Goal: Task Accomplishment & Management: Complete application form

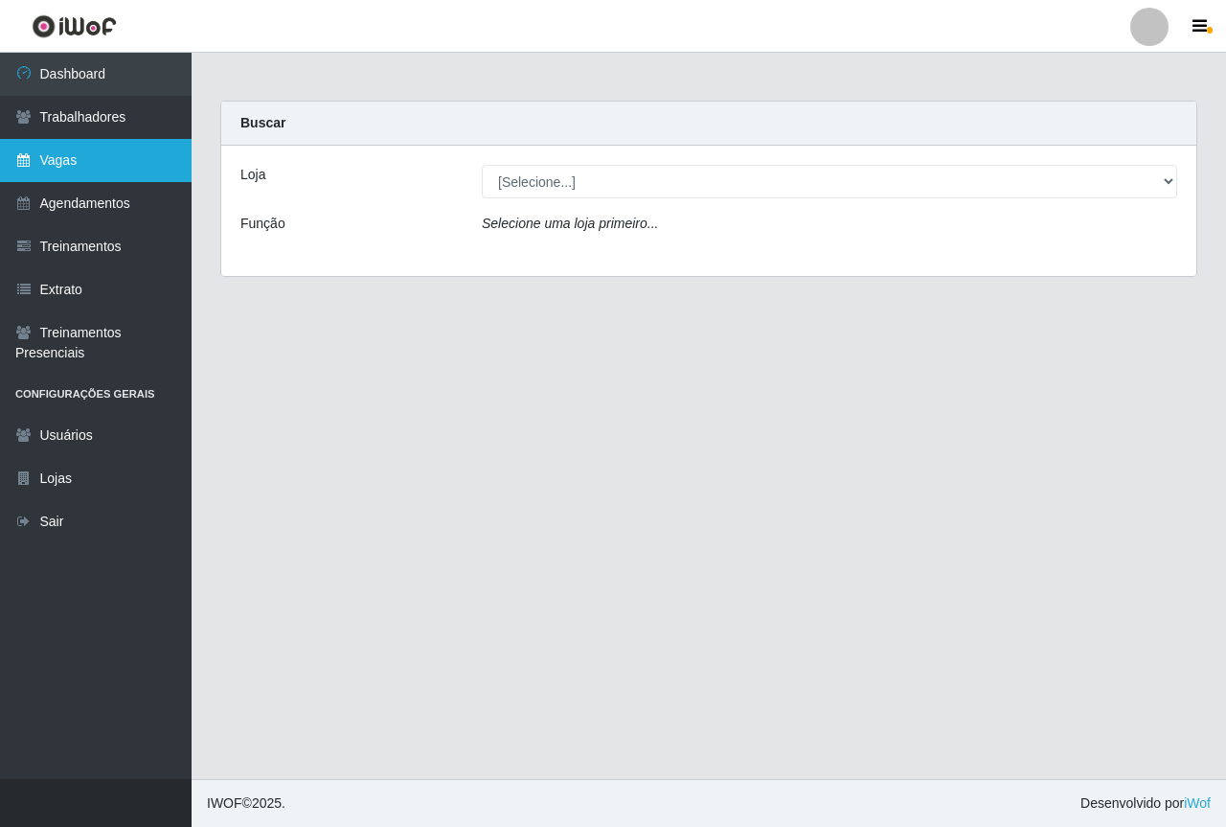
click at [81, 173] on link "Vagas" at bounding box center [96, 160] width 192 height 43
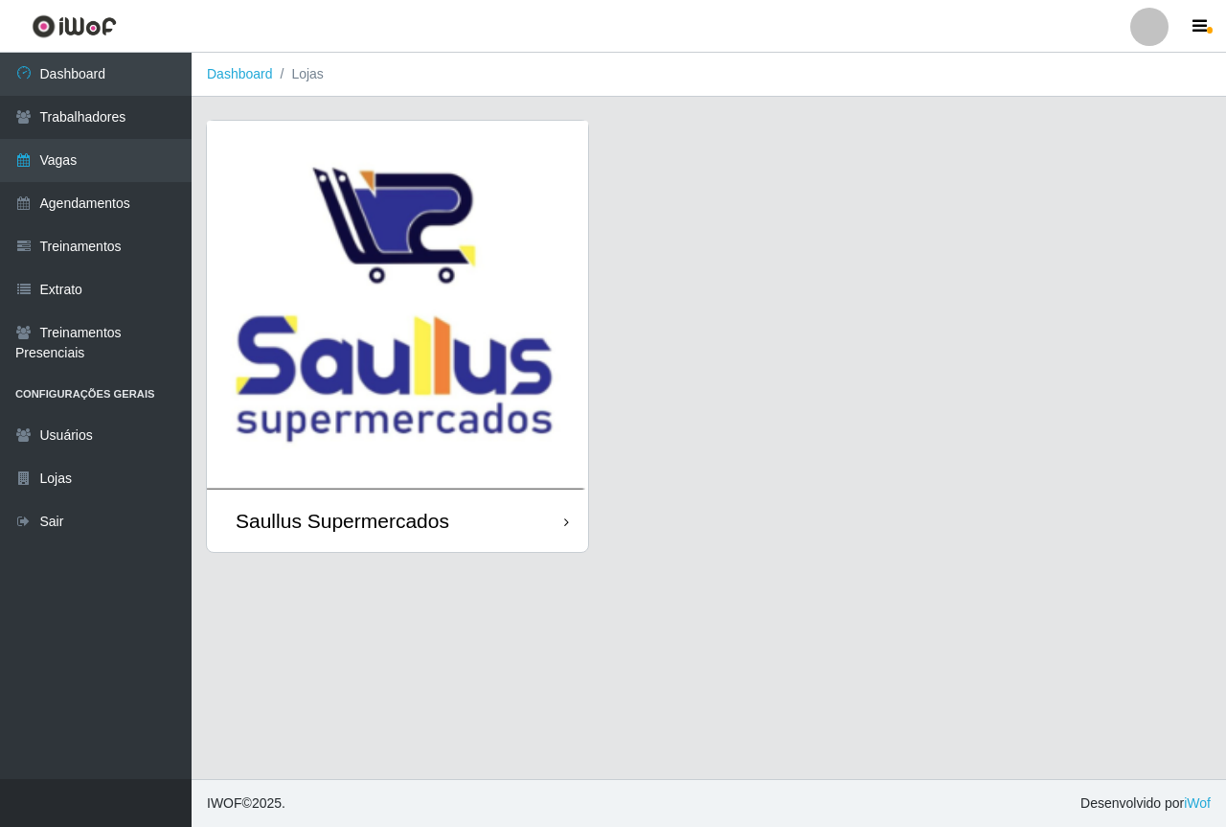
click at [388, 299] on img at bounding box center [397, 305] width 381 height 369
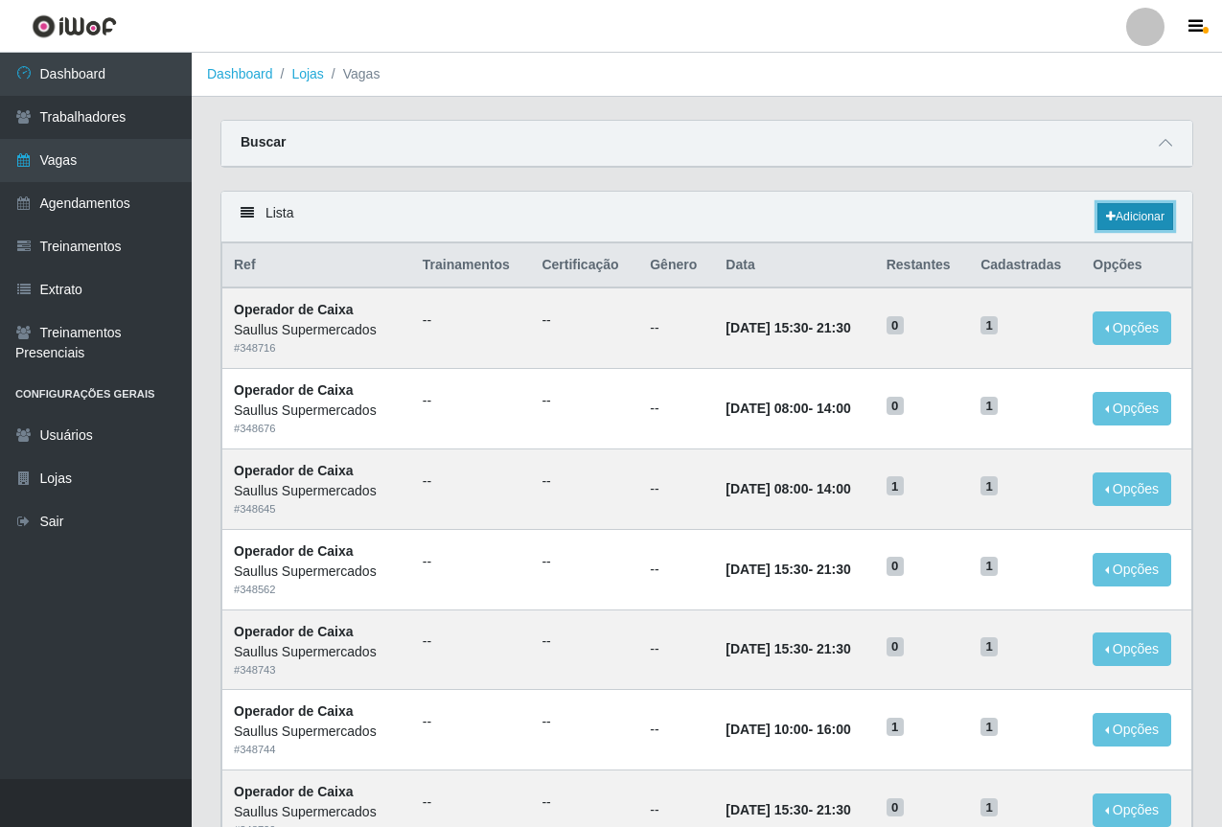
click at [1123, 208] on link "Adicionar" at bounding box center [1135, 216] width 76 height 27
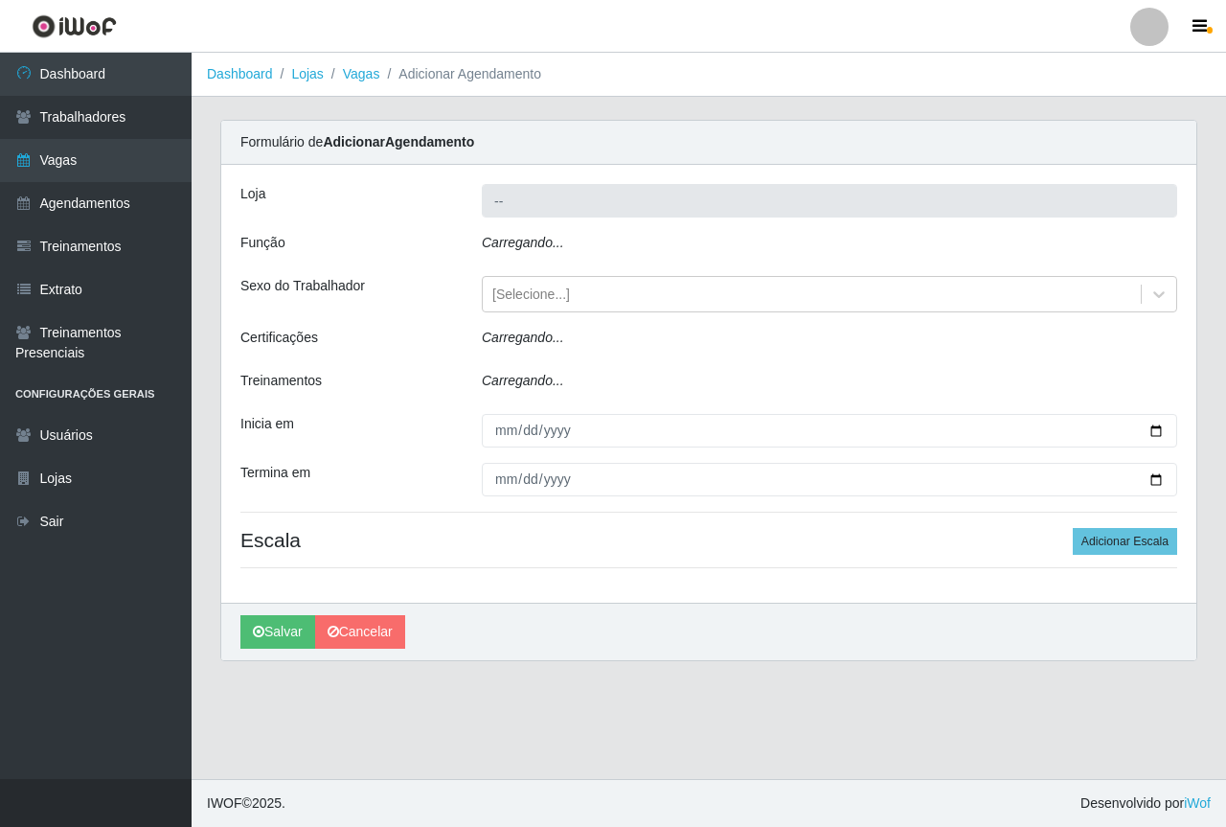
type input "Saullus Supermercados"
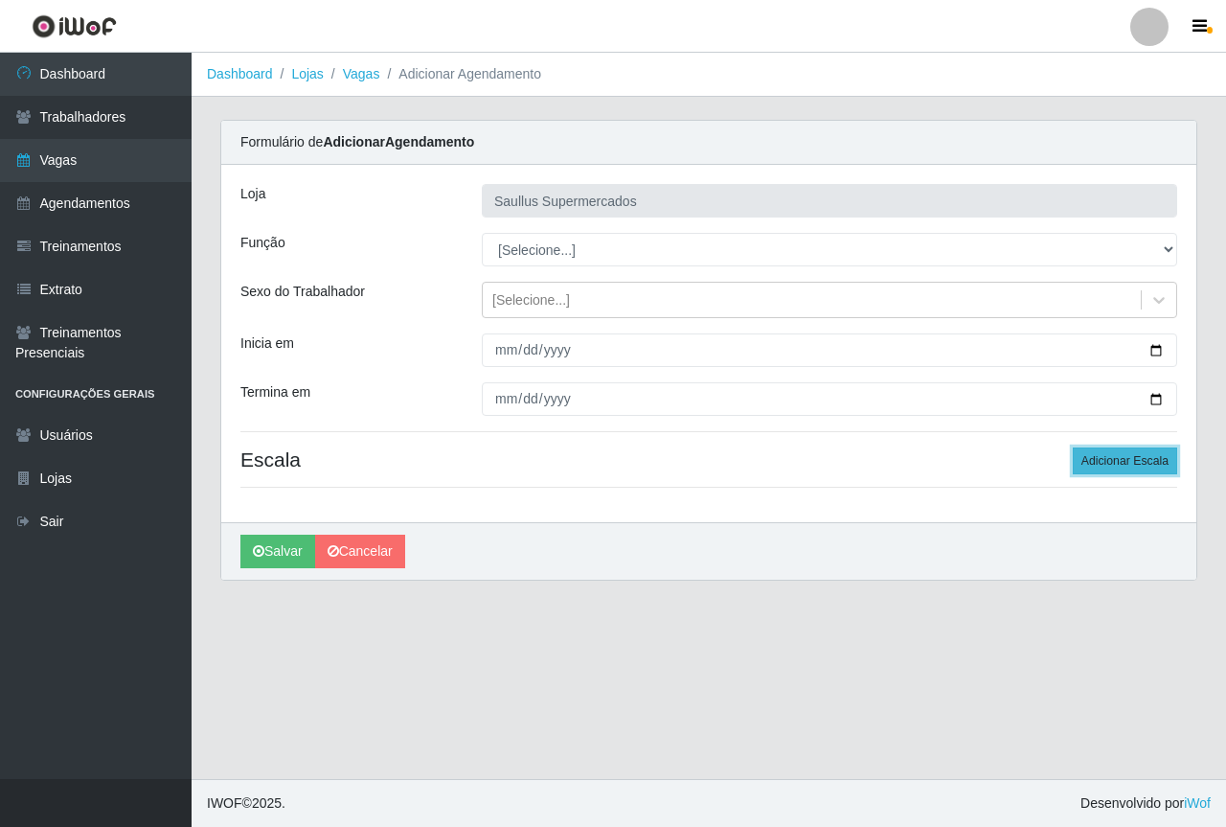
click at [1093, 470] on button "Adicionar Escala" at bounding box center [1125, 460] width 104 height 27
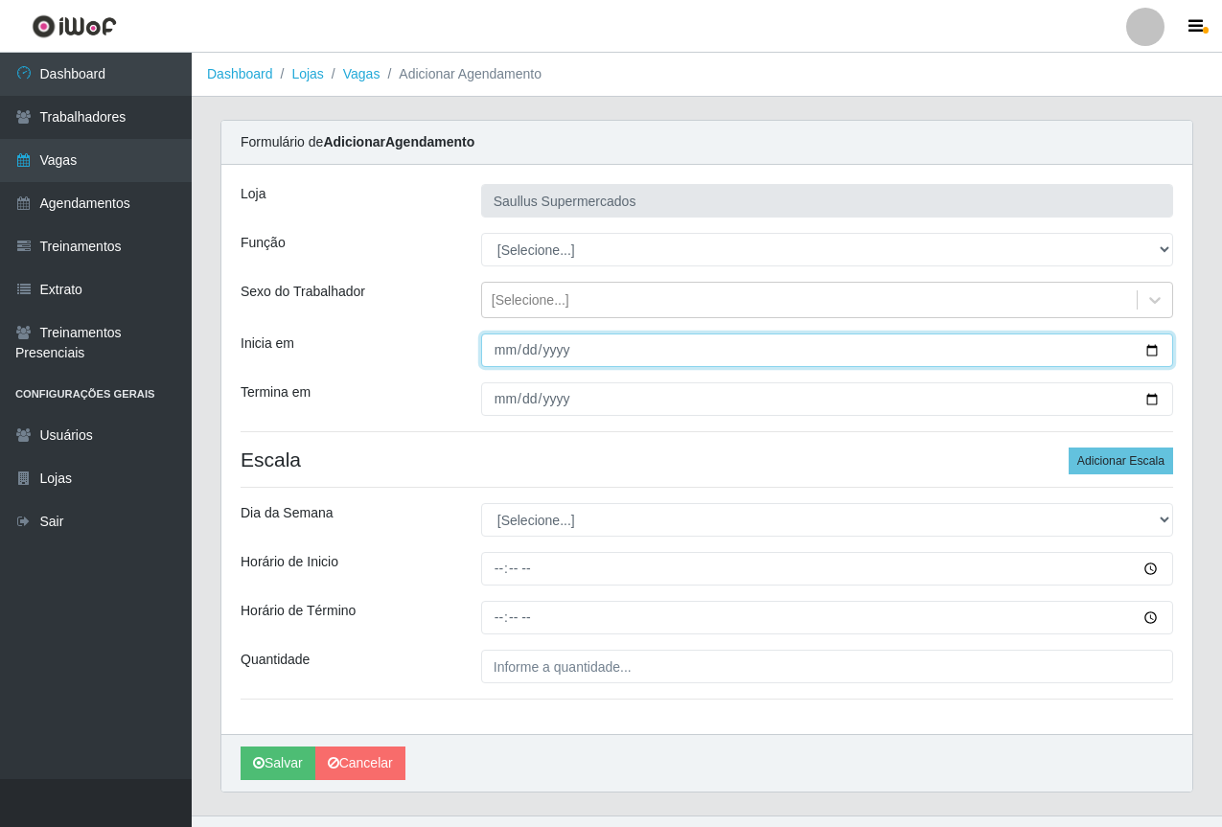
click at [501, 355] on input "Inicia em" at bounding box center [827, 350] width 692 height 34
type input "2025-10-07"
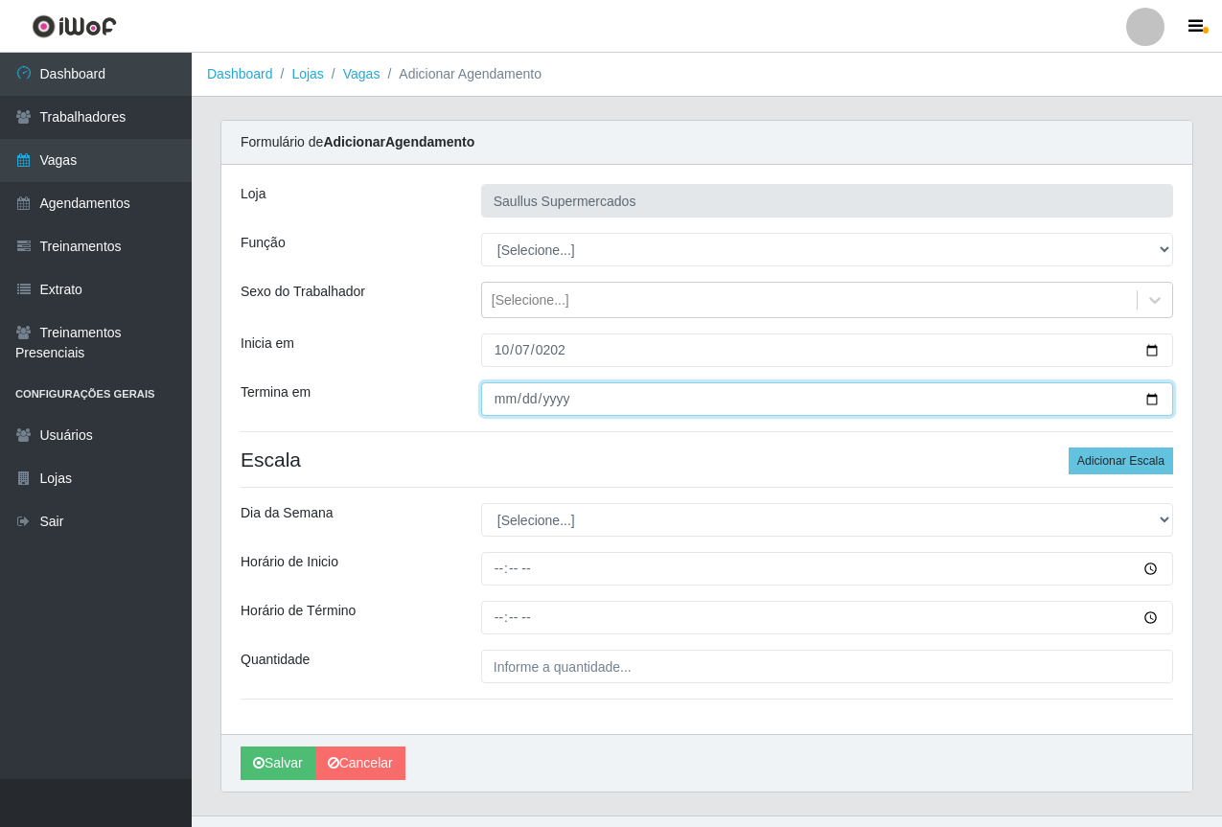
click at [507, 402] on input "Termina em" at bounding box center [827, 399] width 692 height 34
type input "2025-10-07"
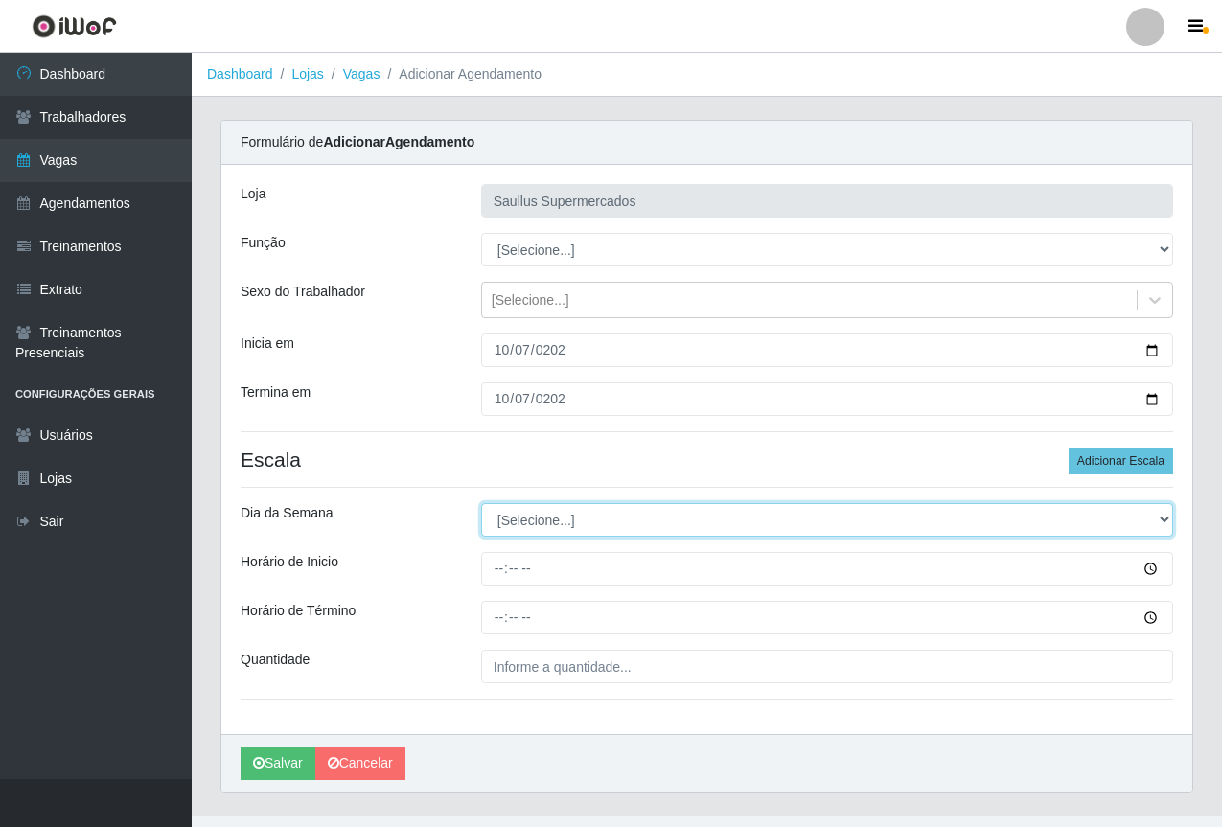
click at [581, 532] on select "[Selecione...] Segunda Terça Quarta Quinta Sexta Sábado Domingo" at bounding box center [827, 520] width 692 height 34
select select "2"
click at [481, 503] on select "[Selecione...] Segunda Terça Quarta Quinta Sexta Sábado Domingo" at bounding box center [827, 520] width 692 height 34
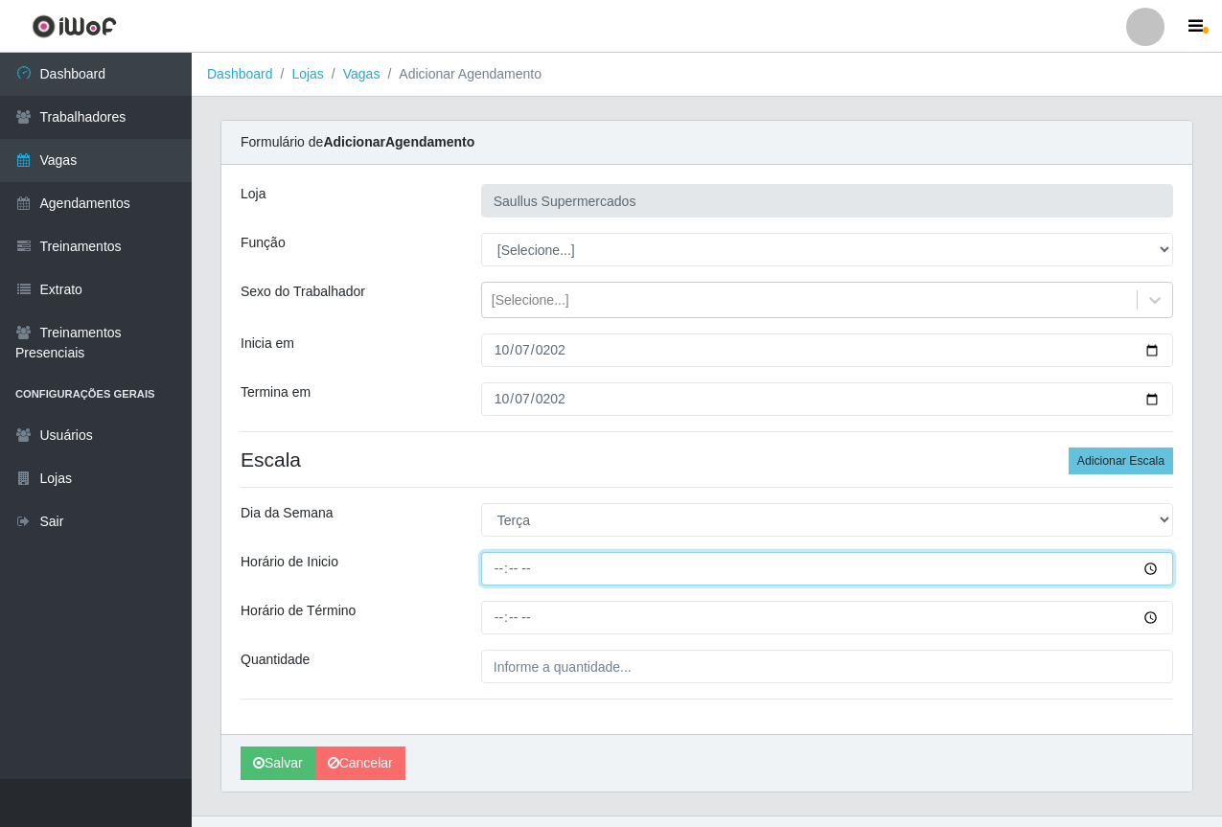
click at [499, 579] on input "Horário de Inicio" at bounding box center [827, 569] width 692 height 34
type input "15:00"
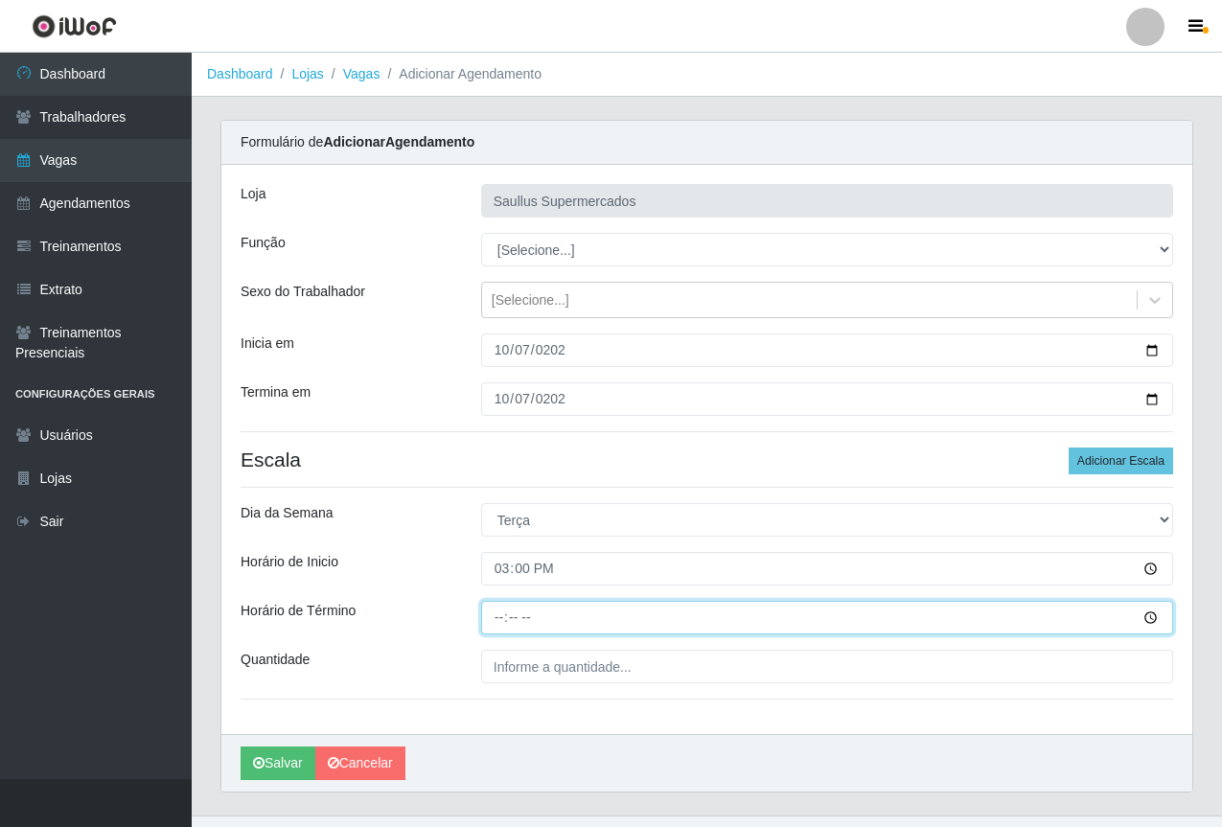
click at [496, 621] on input "Horário de Término" at bounding box center [827, 618] width 692 height 34
type input "21:00"
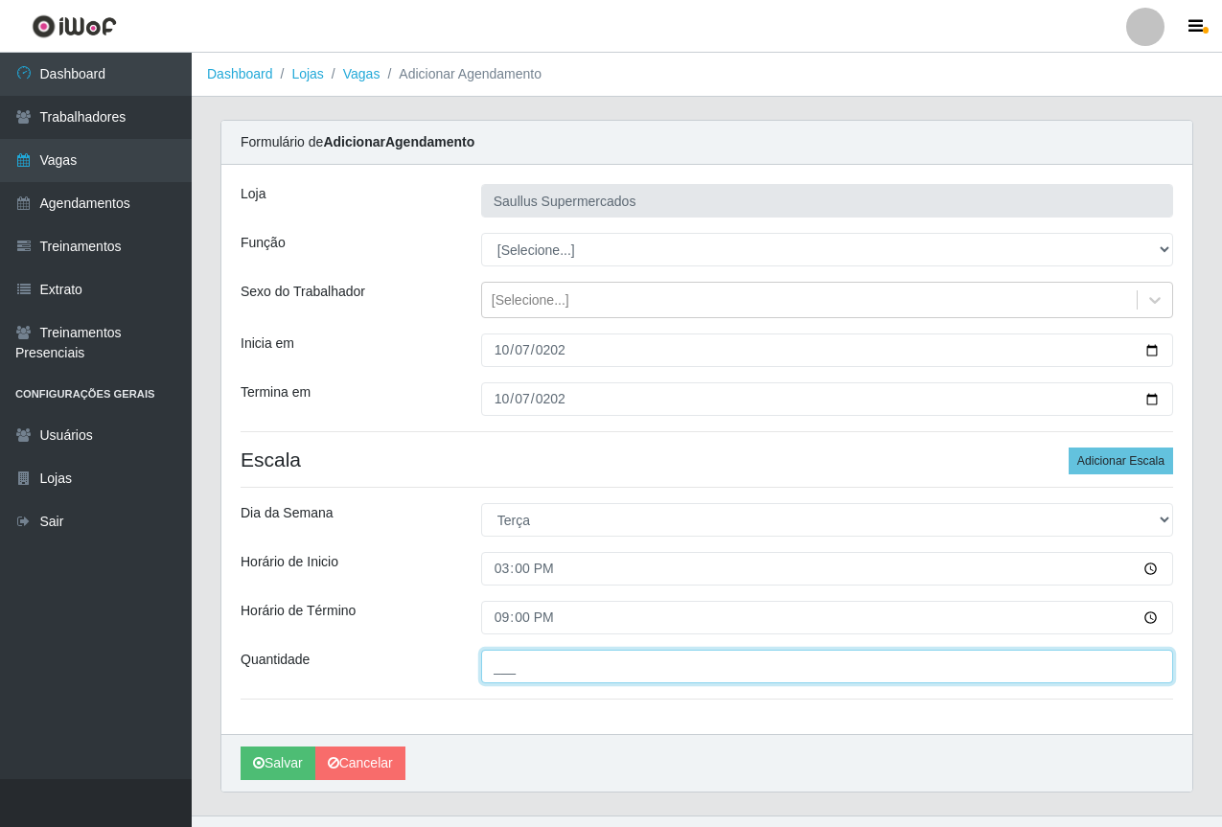
click at [514, 680] on input "___" at bounding box center [827, 667] width 692 height 34
type input "1__"
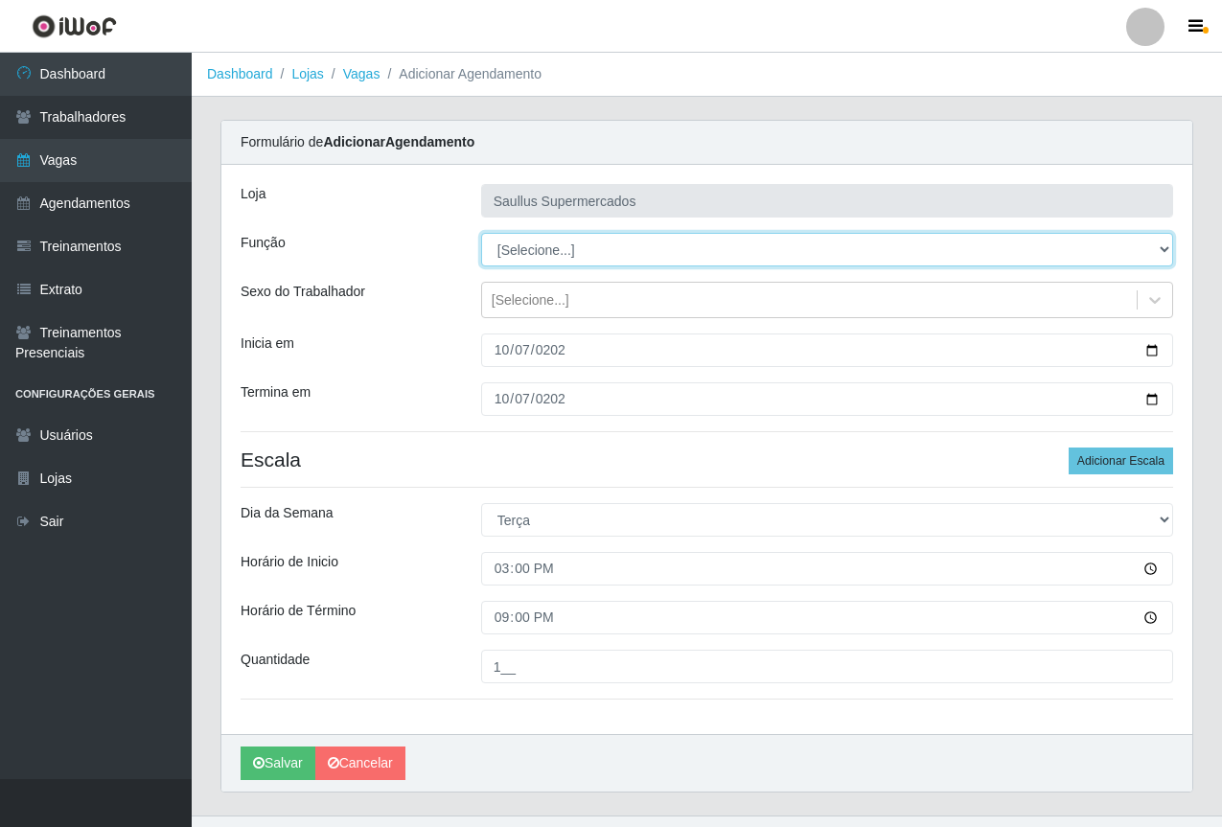
click at [543, 246] on select "[Selecione...] ASG ASG + ASG ++ Balconista de Açougue Balconista de Açougue + B…" at bounding box center [827, 250] width 692 height 34
select select "72"
click at [481, 233] on select "[Selecione...] ASG ASG + ASG ++ Balconista de Açougue Balconista de Açougue + B…" at bounding box center [827, 250] width 692 height 34
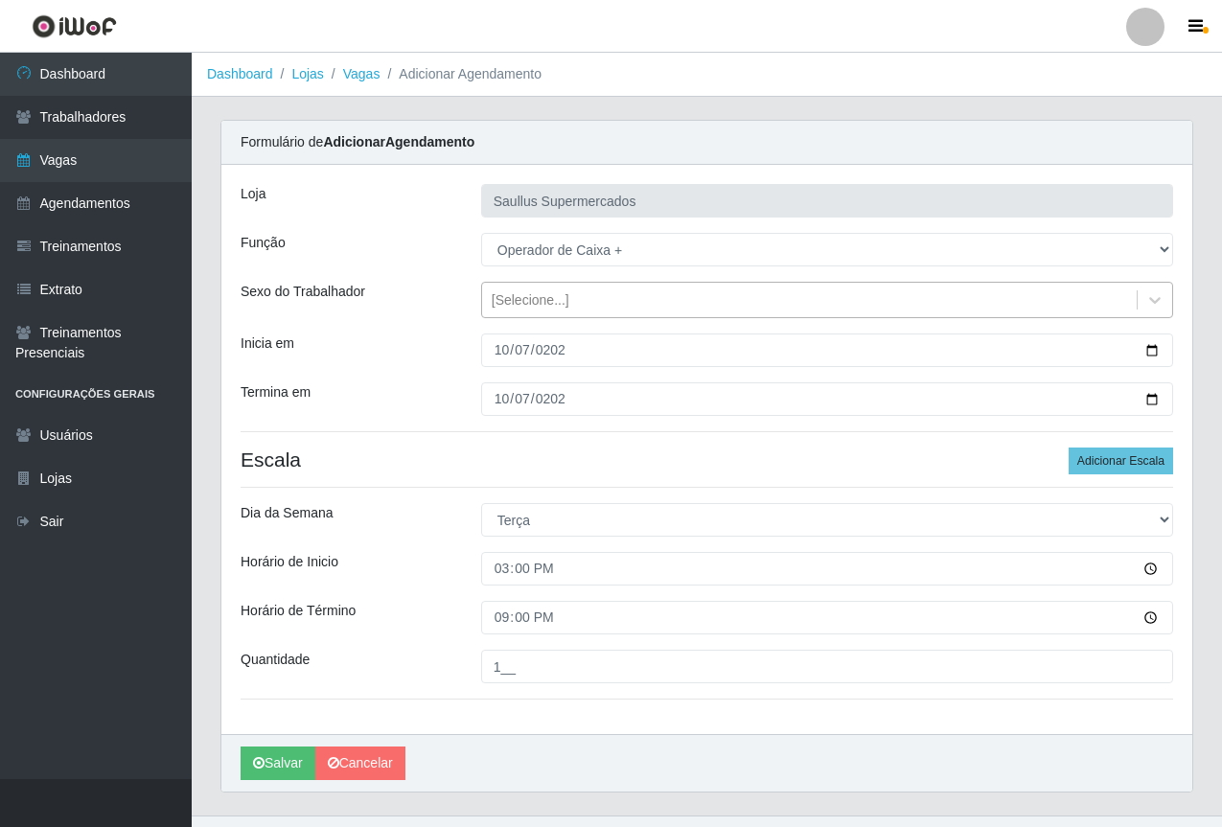
click at [506, 304] on div "[Selecione...]" at bounding box center [531, 300] width 78 height 20
click at [454, 352] on div "Inicia em" at bounding box center [346, 350] width 241 height 34
click at [419, 225] on div "Loja Saullus Supermercados Função [Selecione...] ASG ASG + ASG ++ Balconista de…" at bounding box center [706, 449] width 971 height 569
click at [294, 755] on button "Salvar" at bounding box center [278, 763] width 75 height 34
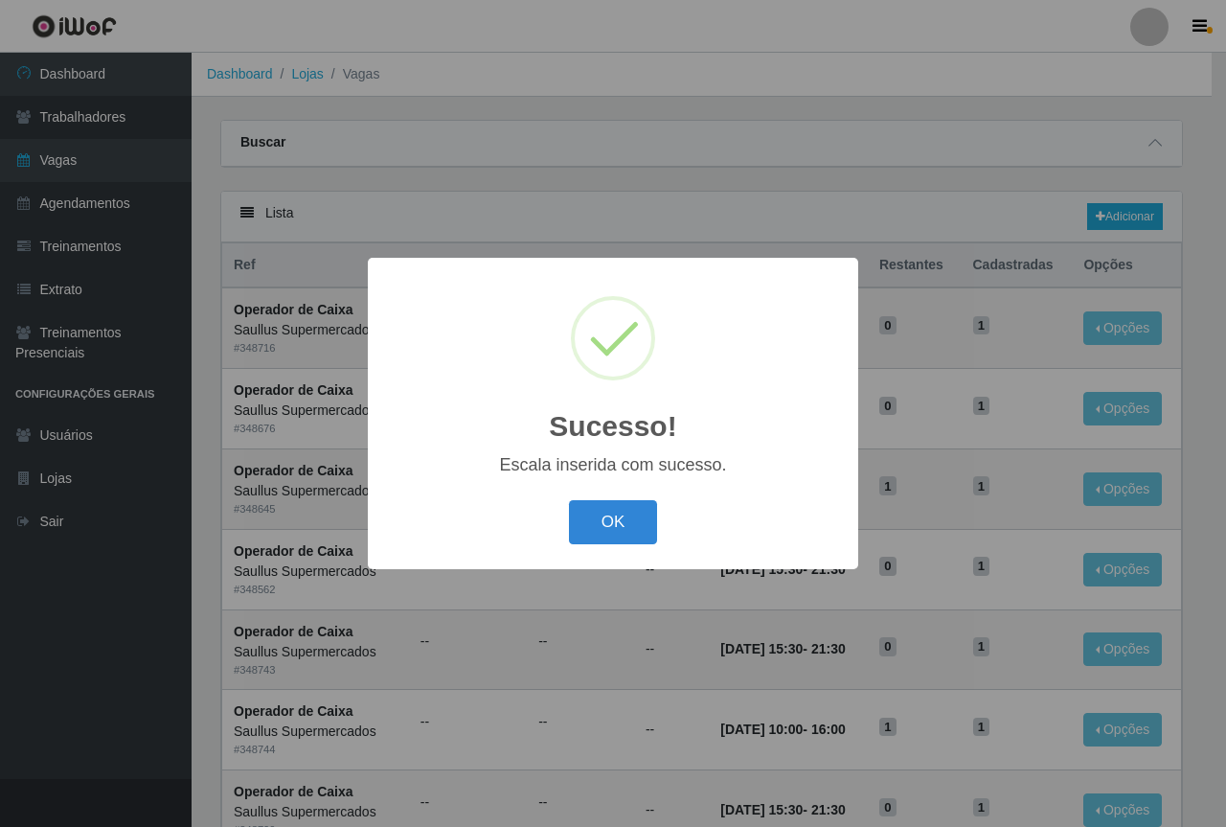
click at [510, 513] on div "OK Cancel" at bounding box center [613, 521] width 452 height 55
click at [598, 524] on button "OK" at bounding box center [613, 522] width 89 height 45
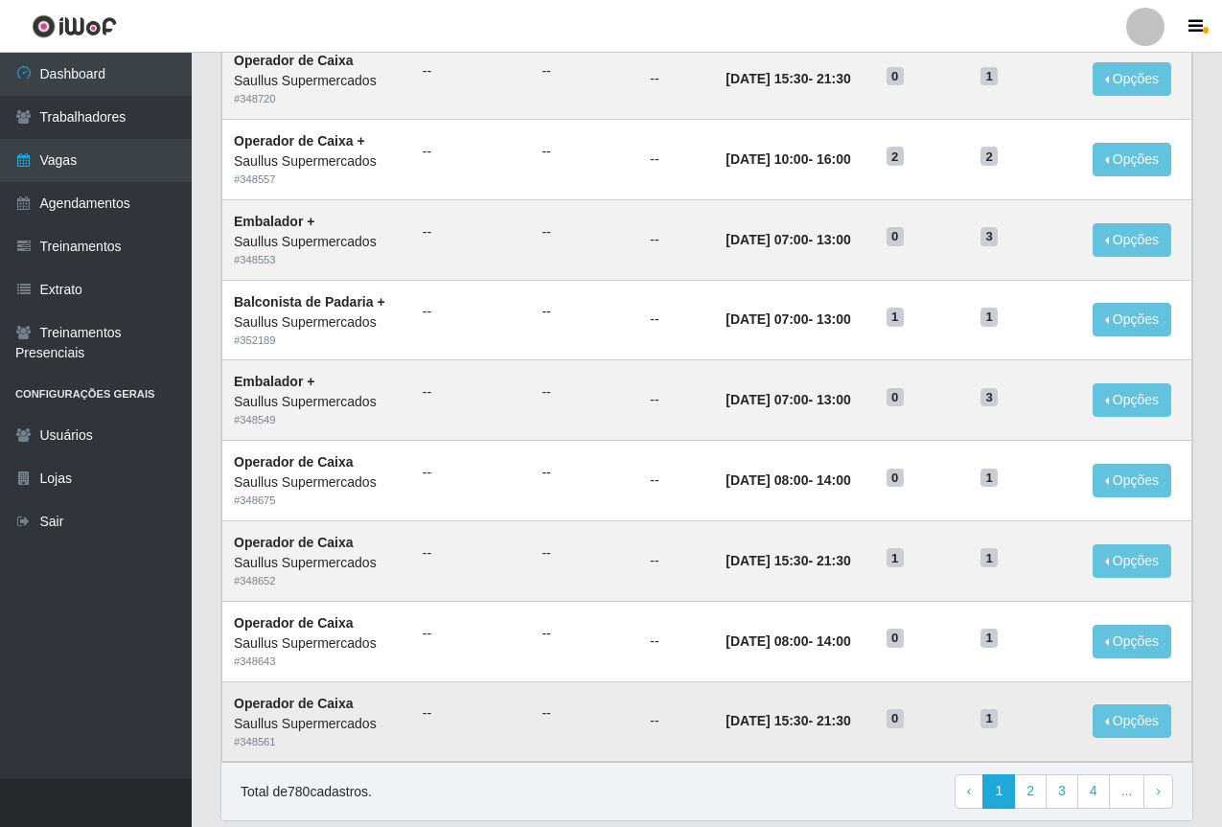
scroll to position [797, 0]
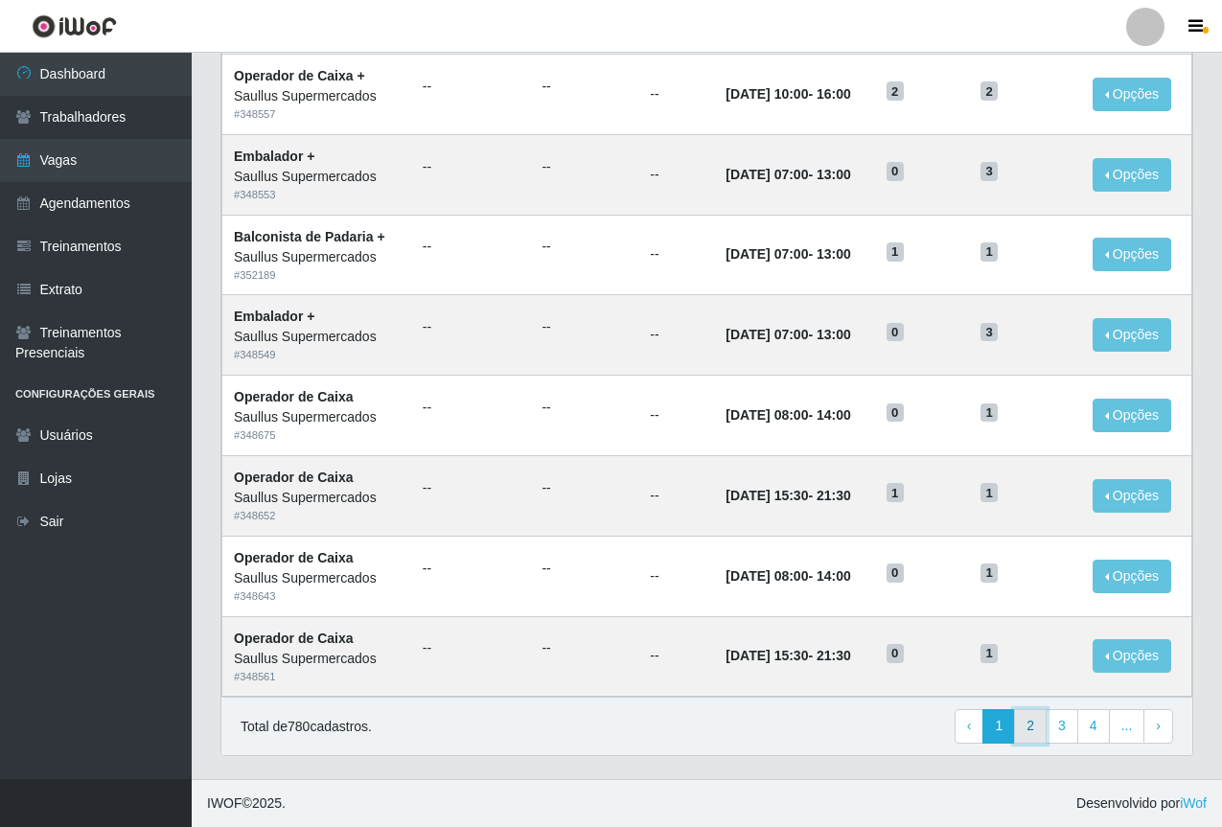
click at [1029, 732] on link "2" at bounding box center [1030, 726] width 33 height 34
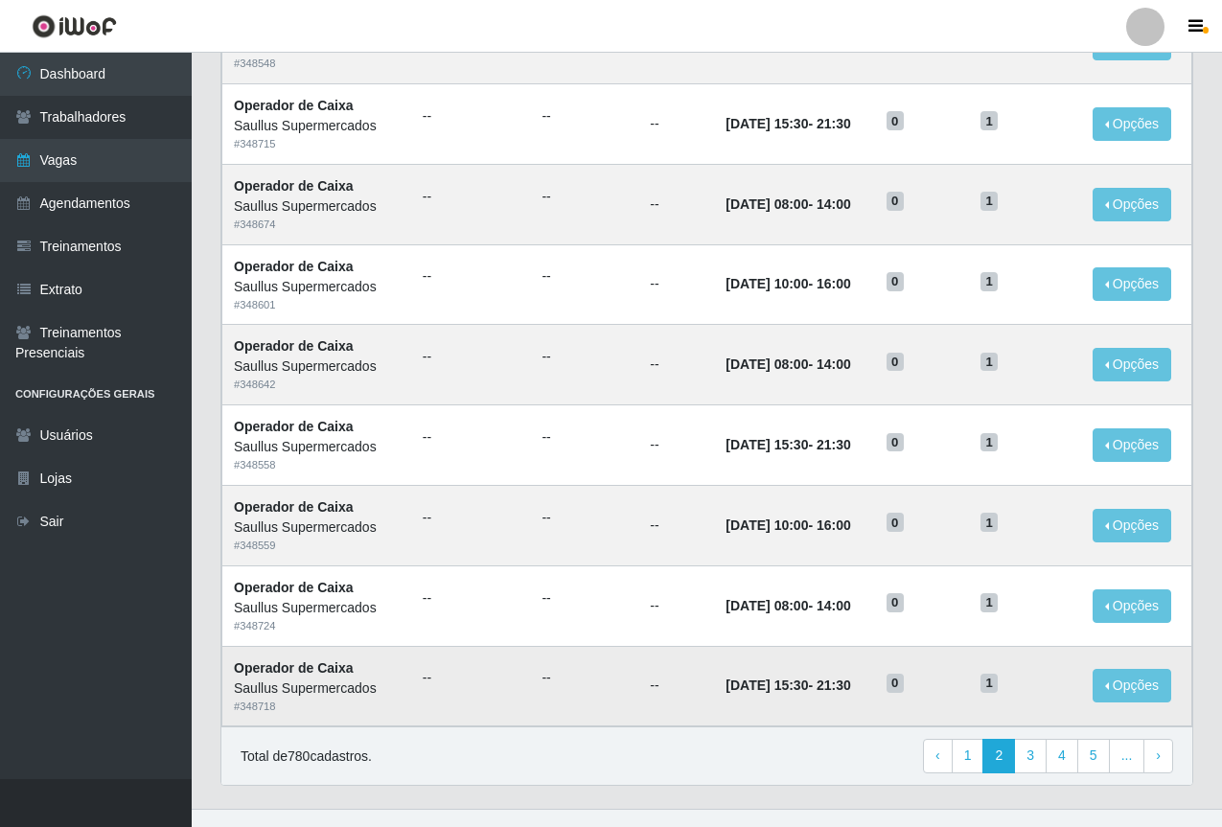
scroll to position [797, 0]
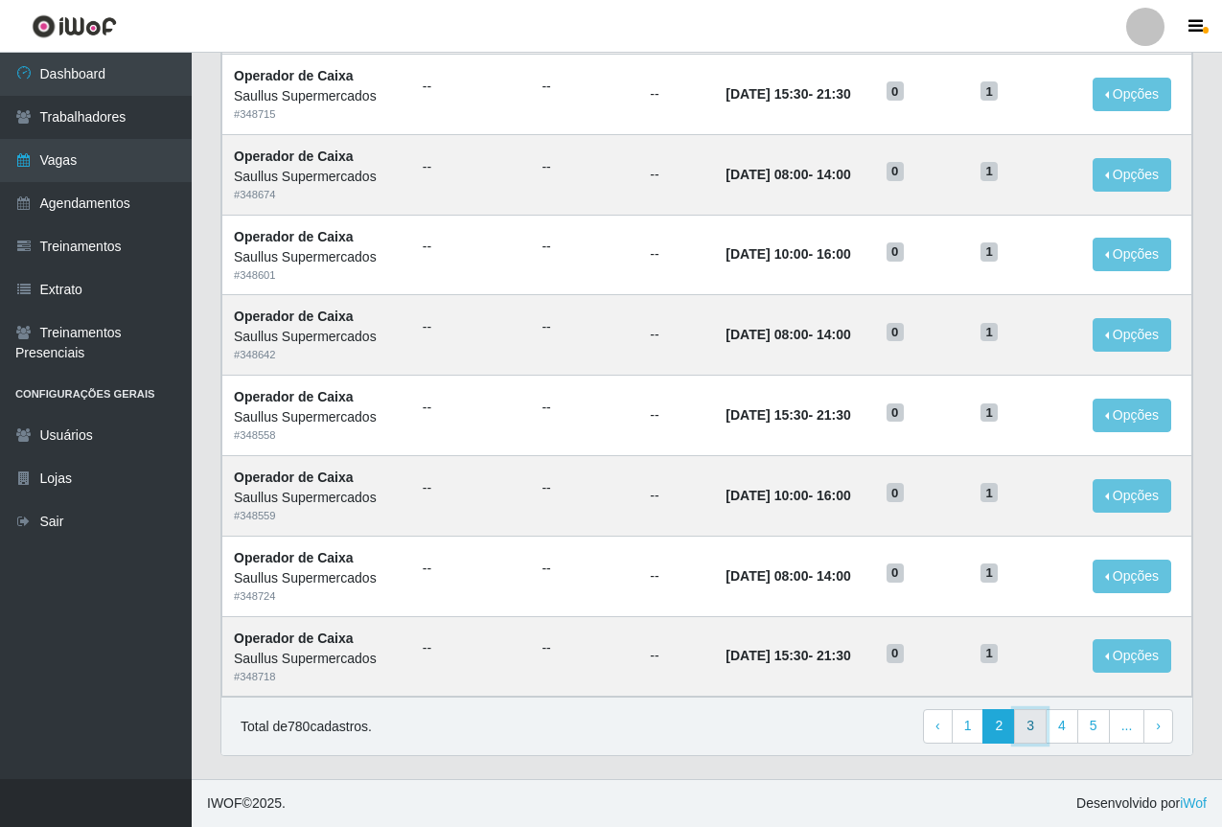
click at [1041, 723] on link "3" at bounding box center [1030, 726] width 33 height 34
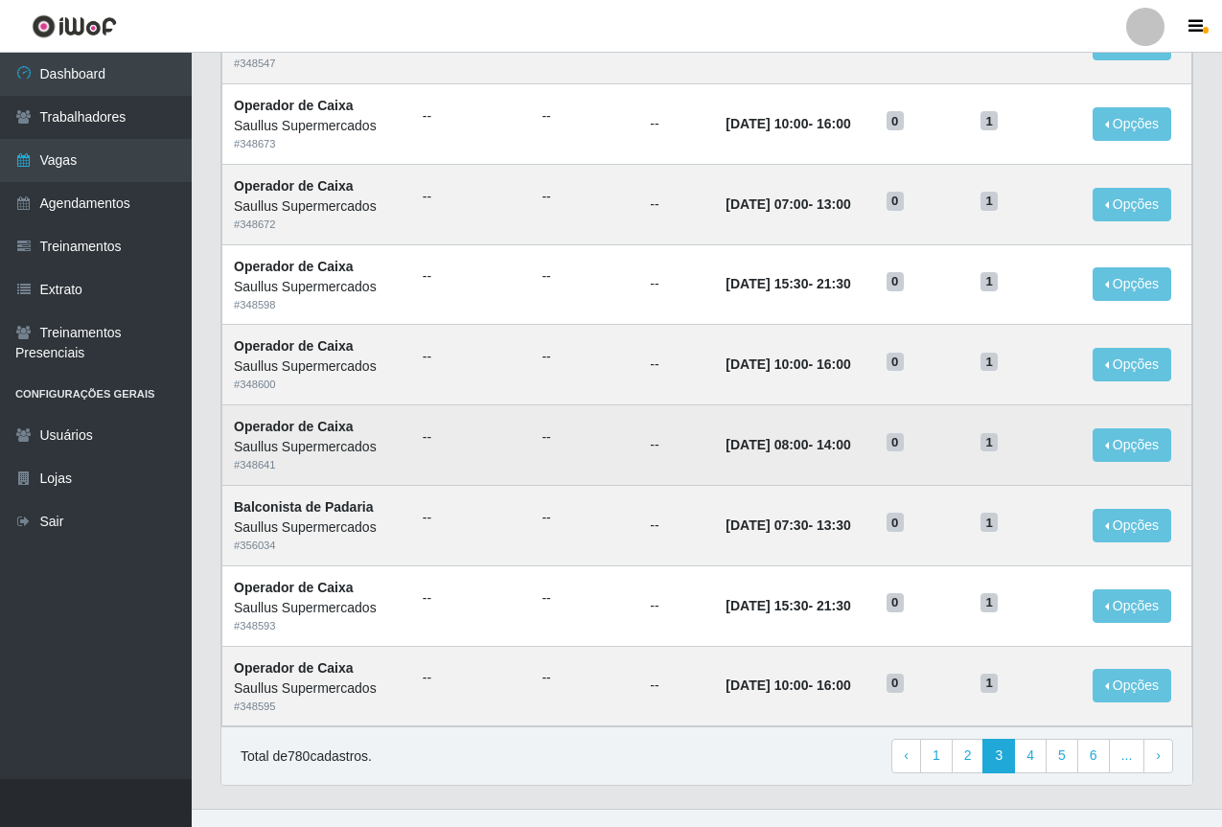
scroll to position [797, 0]
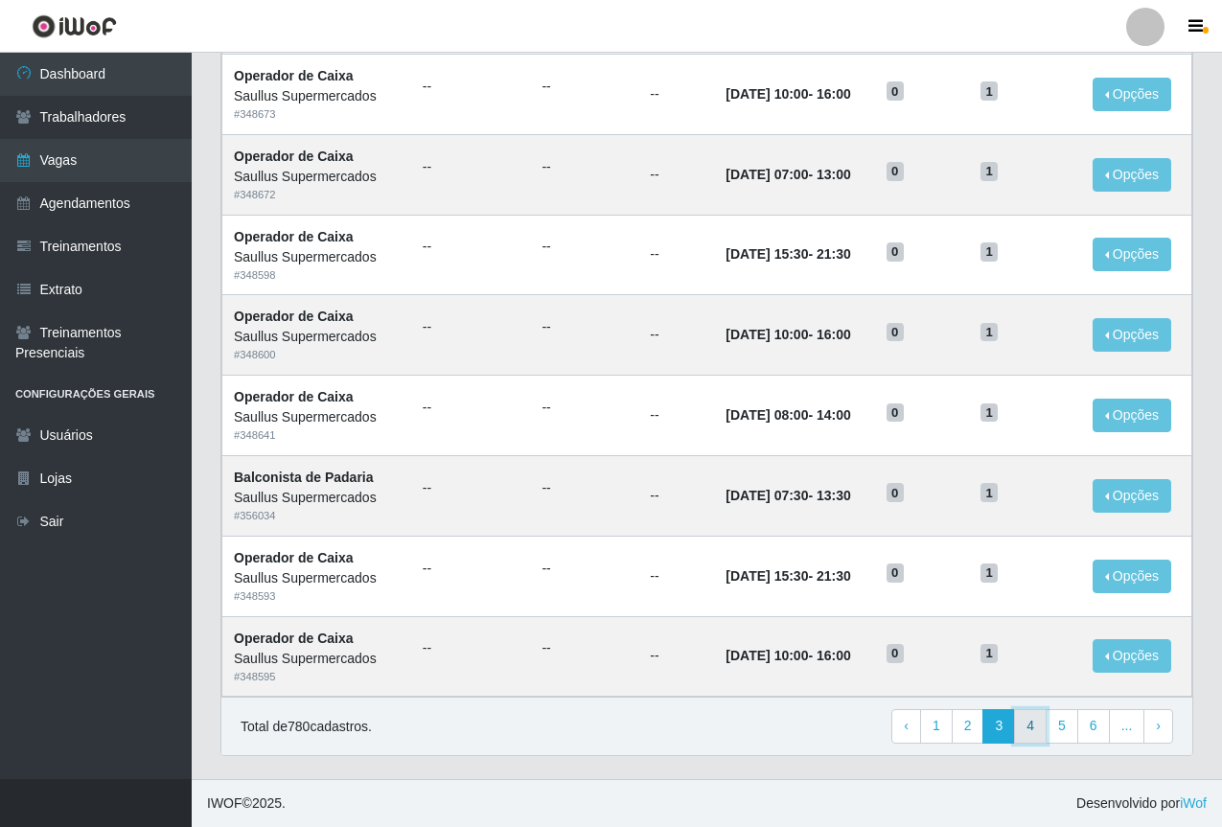
click at [1037, 728] on link "4" at bounding box center [1030, 726] width 33 height 34
